Goal: Information Seeking & Learning: Learn about a topic

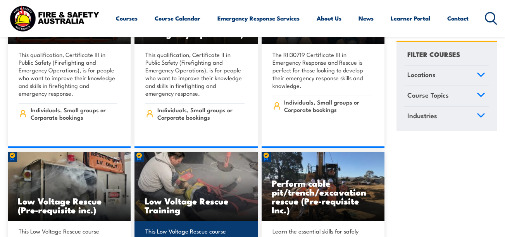
scroll to position [1888, 0]
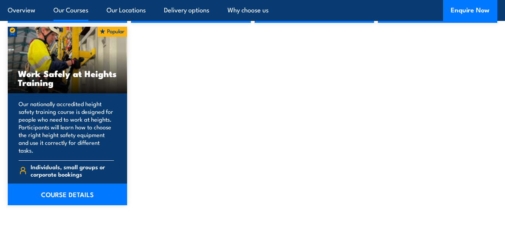
scroll to position [1002, 0]
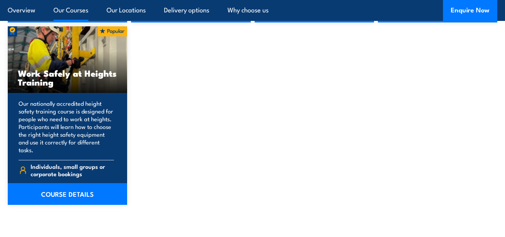
click at [71, 195] on link "COURSE DETAILS" at bounding box center [67, 194] width 119 height 22
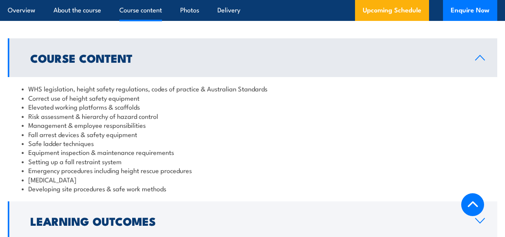
scroll to position [586, 0]
